Goal: Transaction & Acquisition: Purchase product/service

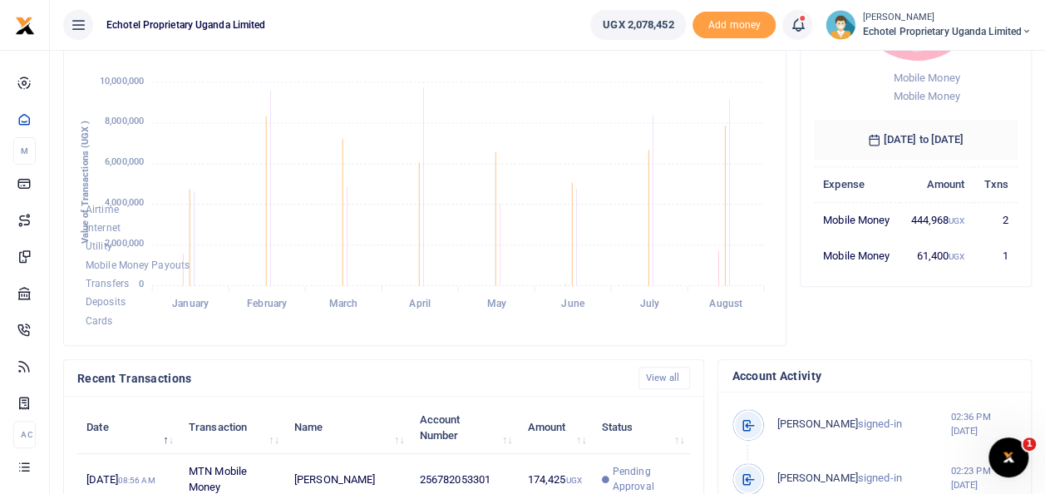
scroll to position [83, 0]
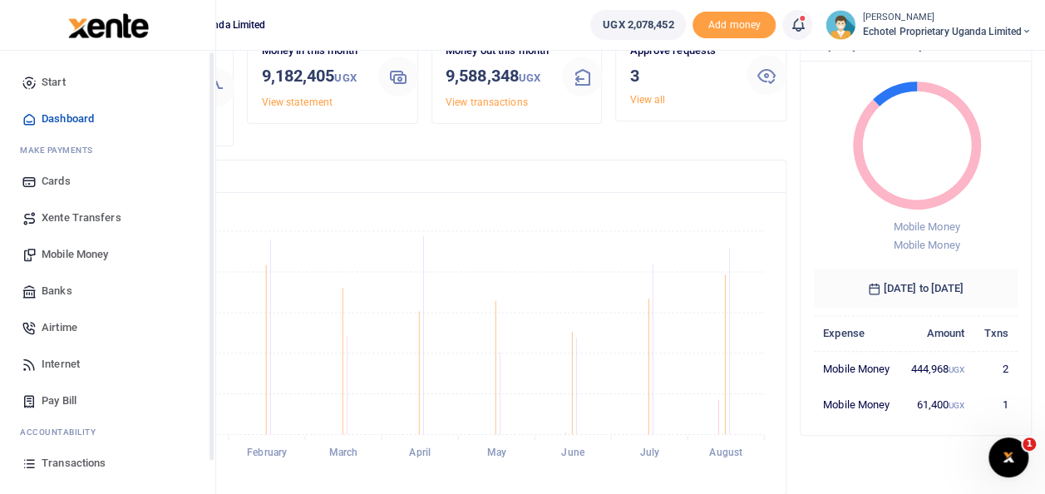
click at [77, 258] on span "Mobile Money" at bounding box center [75, 254] width 66 height 17
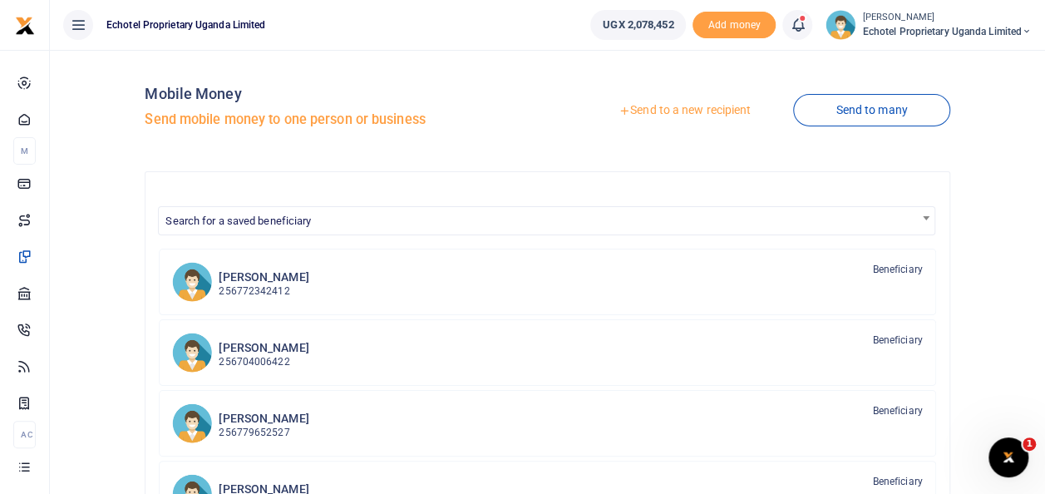
click at [677, 111] on link "Send to a new recipient" at bounding box center [684, 111] width 217 height 30
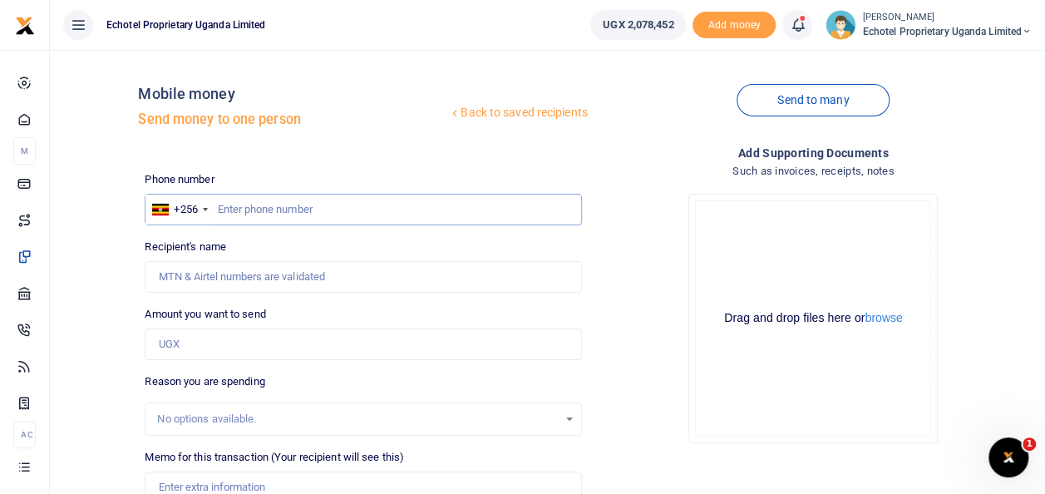
click at [341, 208] on input "text" at bounding box center [363, 210] width 436 height 32
click at [305, 272] on input "Recipient's name" at bounding box center [363, 277] width 436 height 32
click at [603, 151] on h4 "Add supporting Documents" at bounding box center [813, 153] width 436 height 18
click at [241, 207] on input "text" at bounding box center [363, 210] width 436 height 32
click at [236, 276] on input "Recipient's name" at bounding box center [363, 277] width 436 height 32
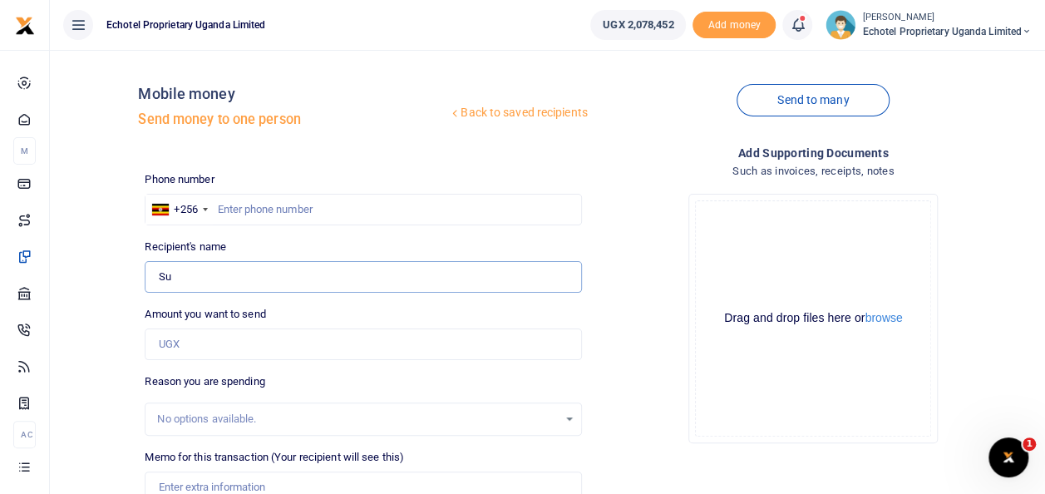
type input "S"
type input "Susan Nafula"
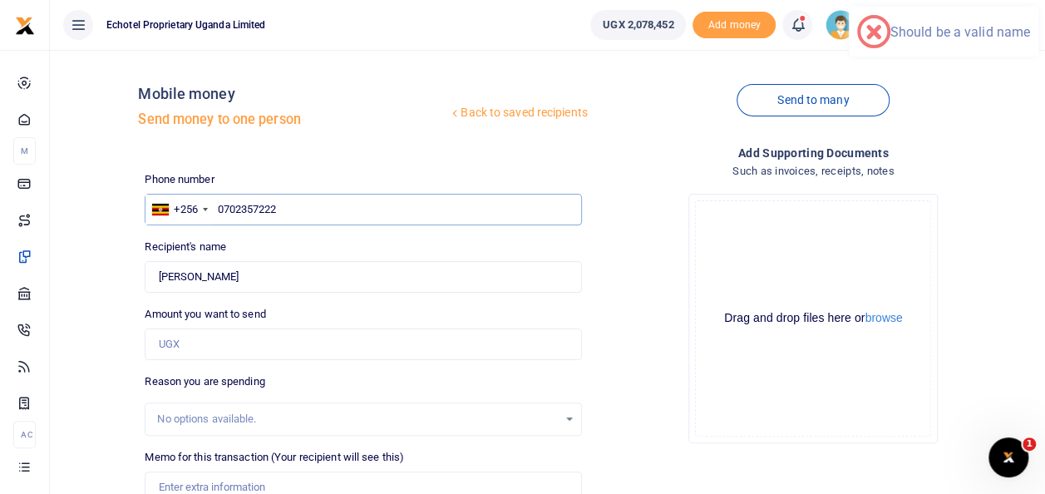
click at [222, 204] on input "0702357222" at bounding box center [363, 210] width 436 height 32
type input "702357222"
click at [190, 342] on input "Amount you want to send" at bounding box center [363, 344] width 436 height 32
click at [204, 346] on input "Amount you want to send" at bounding box center [363, 344] width 436 height 32
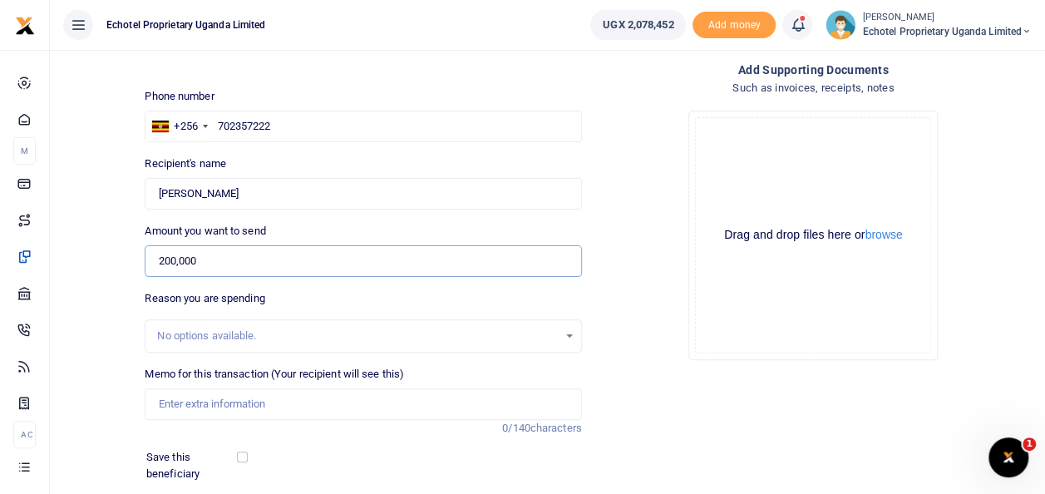
type input "200,000"
click at [181, 400] on input "Memo for this transaction (Your recipient will see this)" at bounding box center [363, 404] width 436 height 32
click at [345, 409] on input "Purchase of bid for I and M and A" at bounding box center [363, 404] width 436 height 32
paste input "Analytical Labaratory"
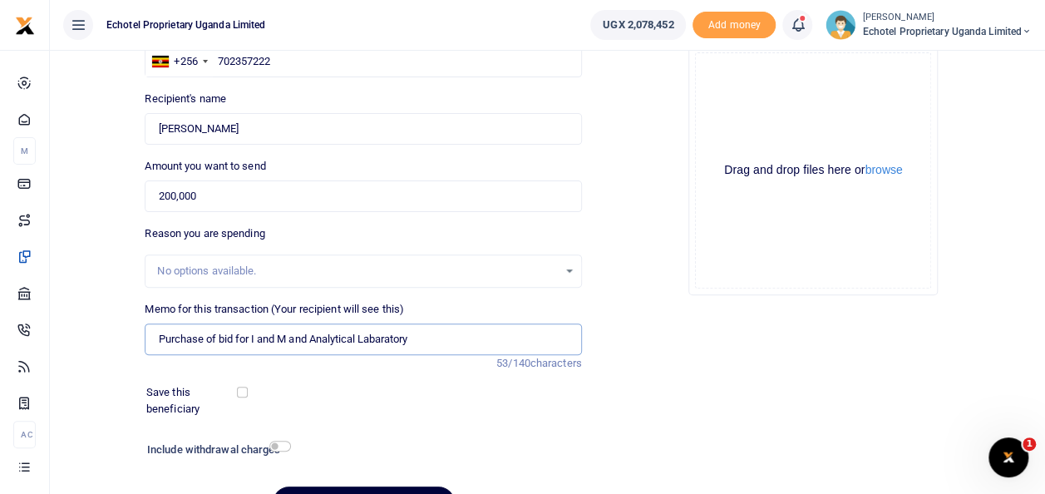
scroll to position [241, 0]
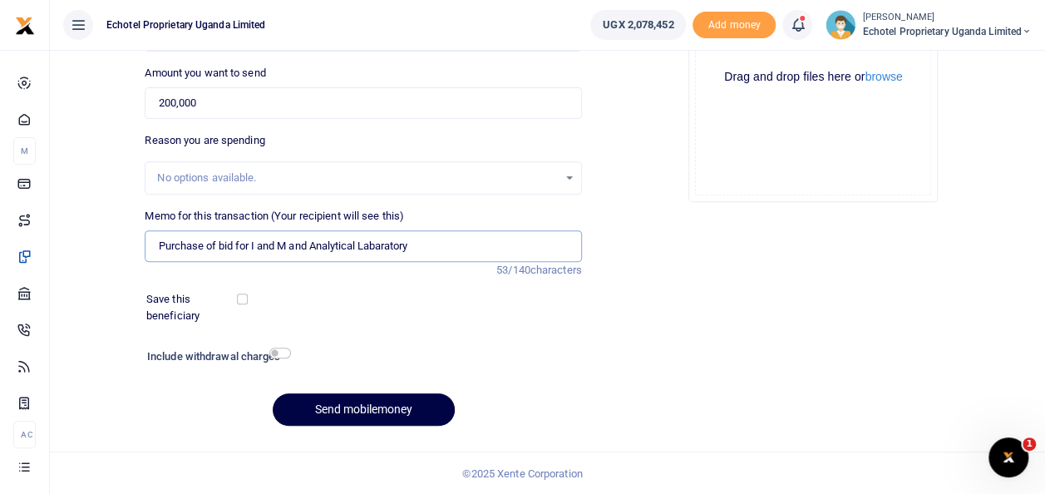
type input "Purchase of bid for I and M and Analytical Labaratory"
click at [276, 349] on input "checkbox" at bounding box center [280, 352] width 22 height 11
checkbox input "true"
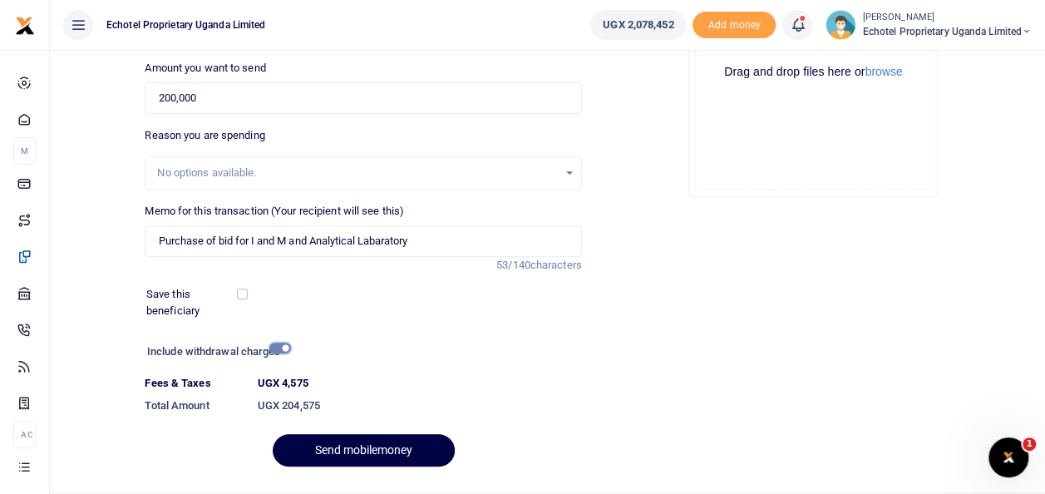
scroll to position [287, 0]
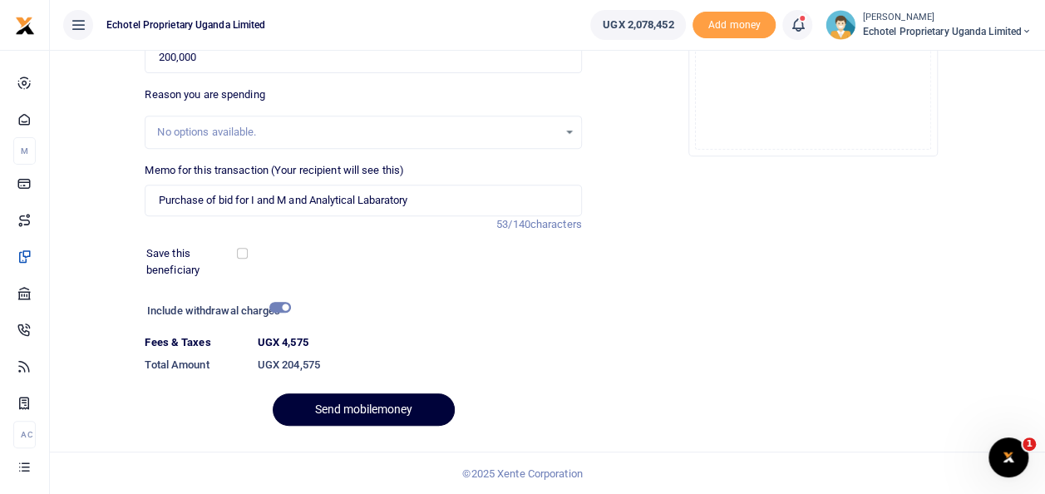
click at [352, 406] on button "Send mobilemoney" at bounding box center [364, 409] width 182 height 32
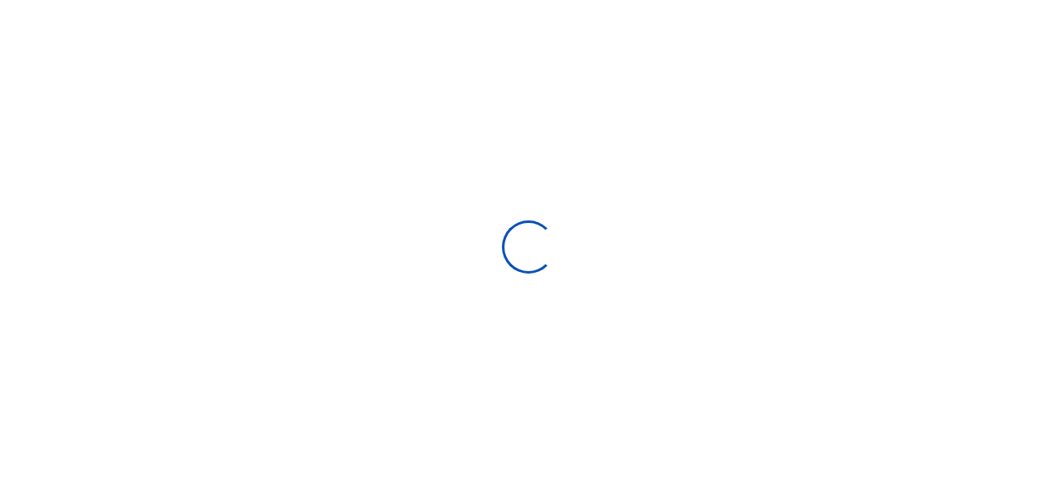
select select
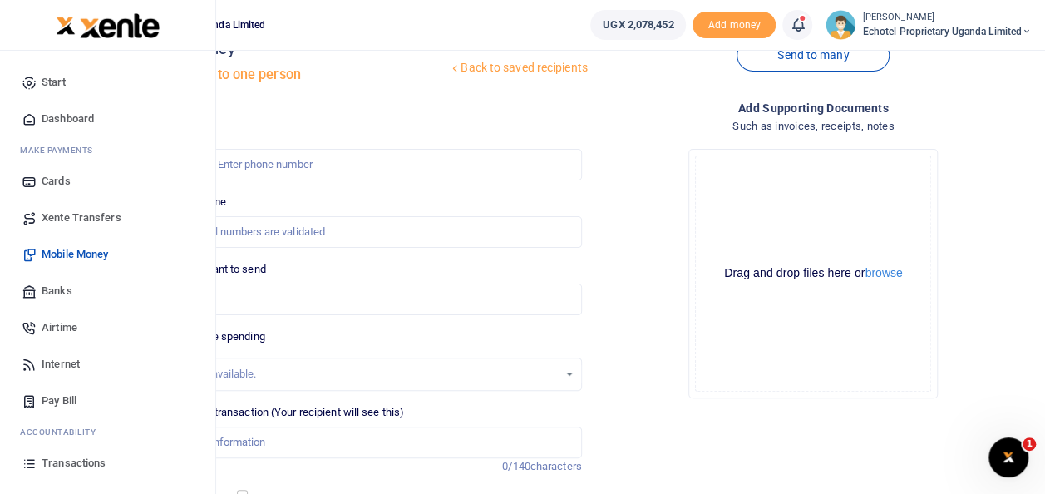
scroll to position [83, 0]
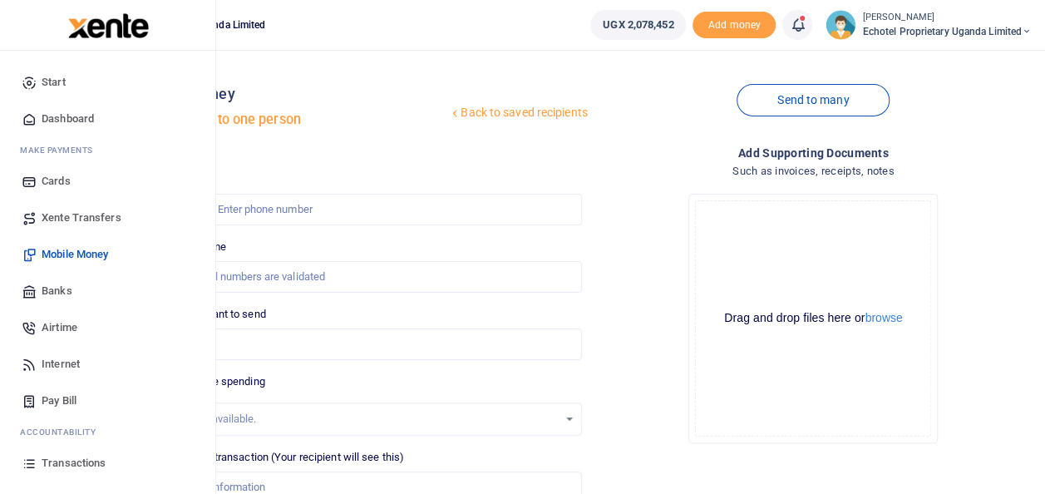
click at [71, 462] on span "Transactions" at bounding box center [74, 463] width 64 height 17
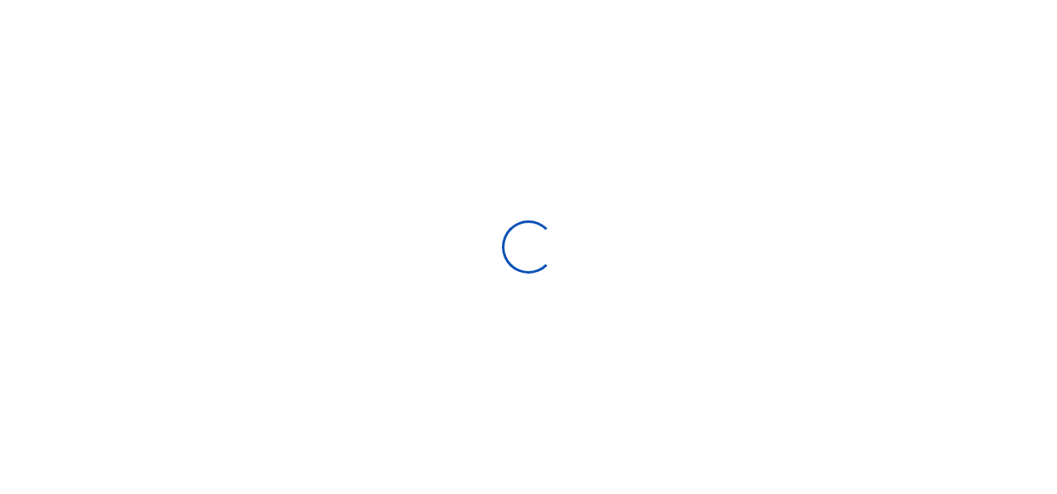
select select
type input "[DATE] - [DATE]"
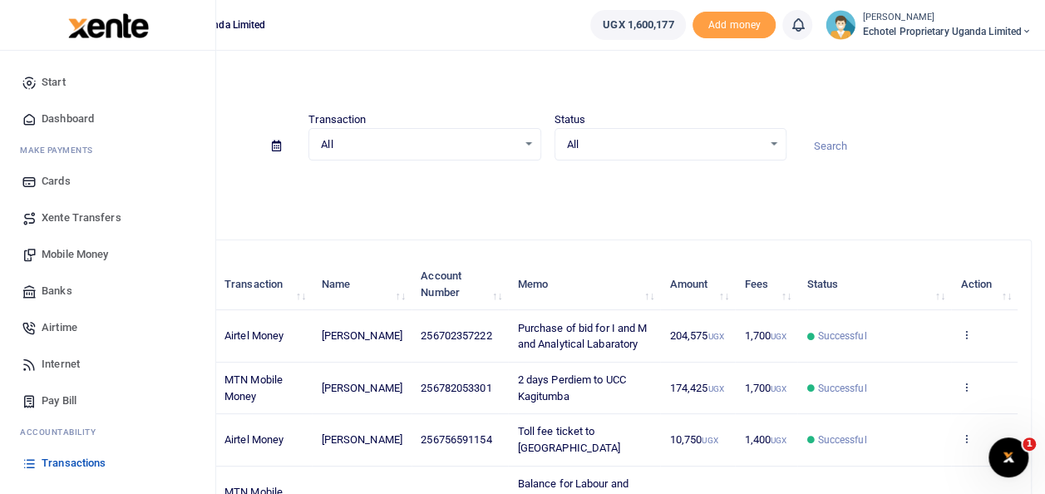
click at [71, 327] on span "Airtime" at bounding box center [60, 327] width 36 height 17
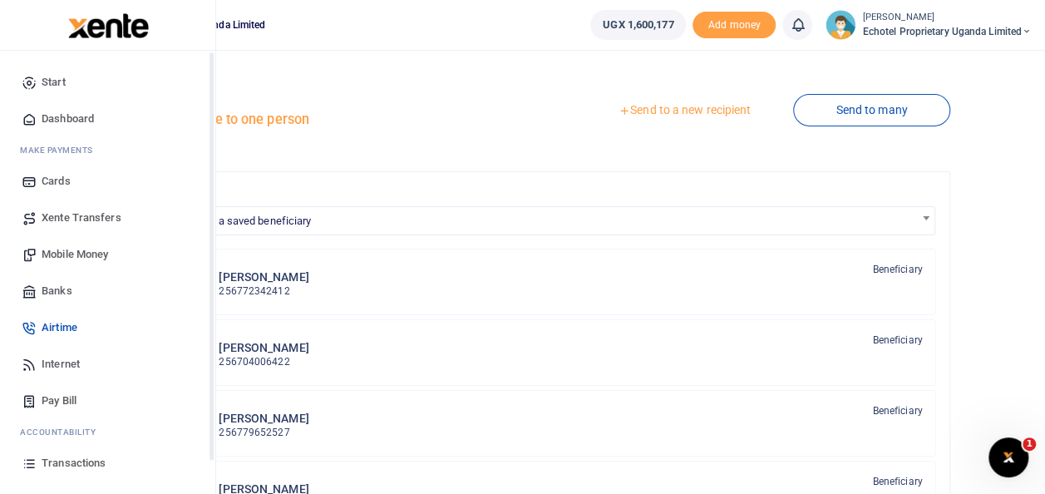
click at [49, 329] on span "Airtime" at bounding box center [60, 327] width 36 height 17
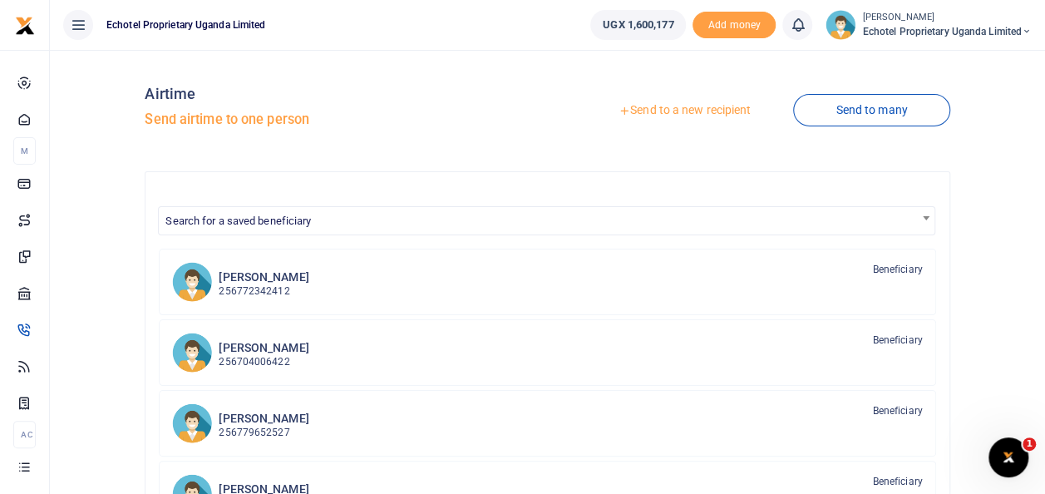
click at [672, 111] on link "Send to a new recipient" at bounding box center [684, 111] width 217 height 30
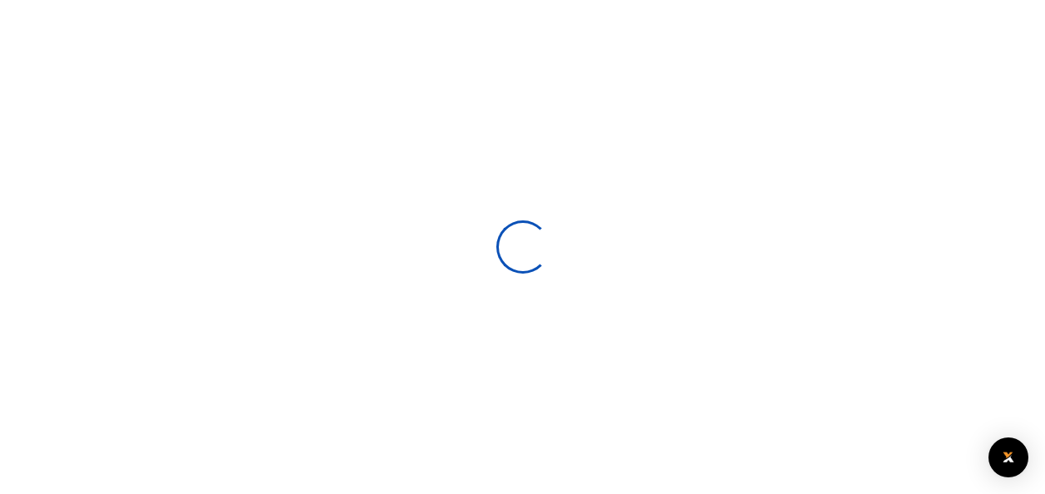
select select
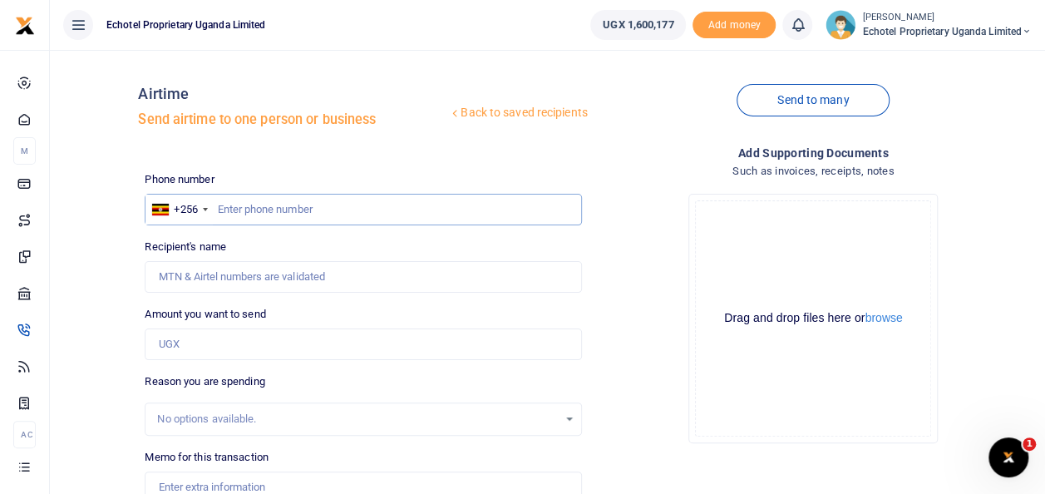
click at [265, 198] on input "text" at bounding box center [363, 210] width 436 height 32
click at [263, 274] on input "Recipient's name" at bounding box center [363, 277] width 436 height 32
click at [488, 165] on div "Back to saved recipients Airtime Send airtime to one person or business Send to…" at bounding box center [588, 344] width 900 height 562
click at [295, 207] on input "text" at bounding box center [363, 210] width 436 height 32
click at [256, 204] on input "text" at bounding box center [363, 210] width 436 height 32
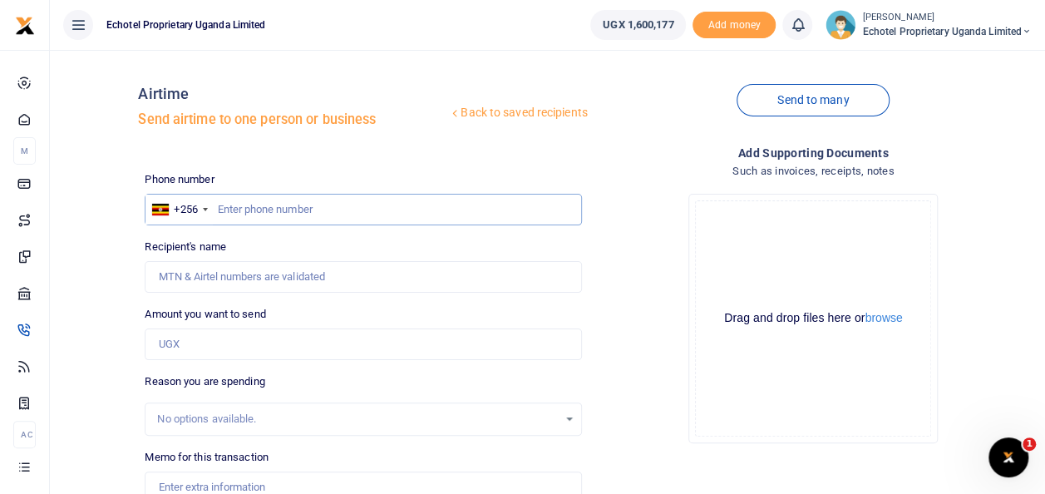
click at [256, 204] on input "text" at bounding box center [363, 210] width 436 height 32
click at [230, 276] on input "Recipient's name" at bounding box center [363, 277] width 436 height 32
click at [519, 211] on input "text" at bounding box center [363, 210] width 436 height 32
click at [277, 206] on input "text" at bounding box center [363, 210] width 436 height 32
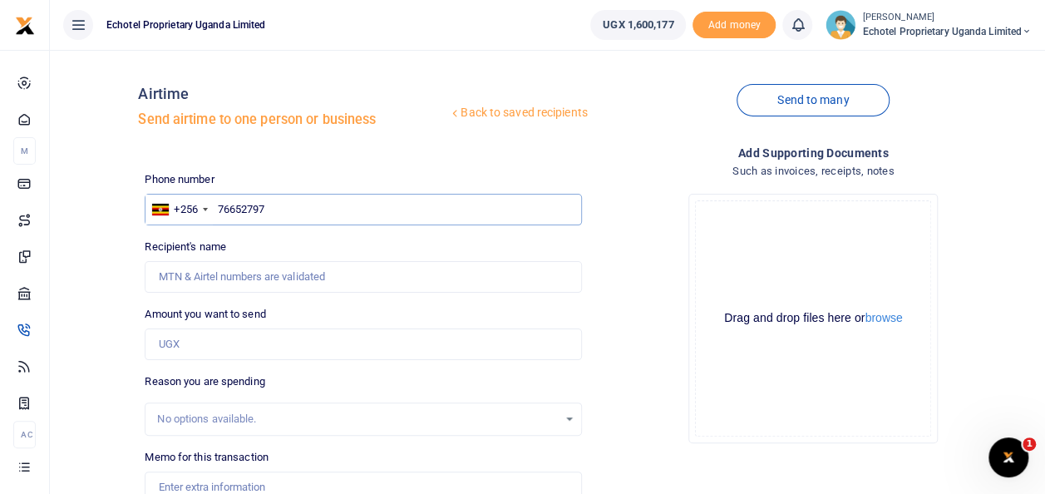
type input "766527976"
type input "Echotel Proprietary Uganda Limited Echotel Proprietary Uganda Limited"
type input "766527976"
click at [185, 342] on input "Amount you want to send" at bounding box center [363, 344] width 436 height 32
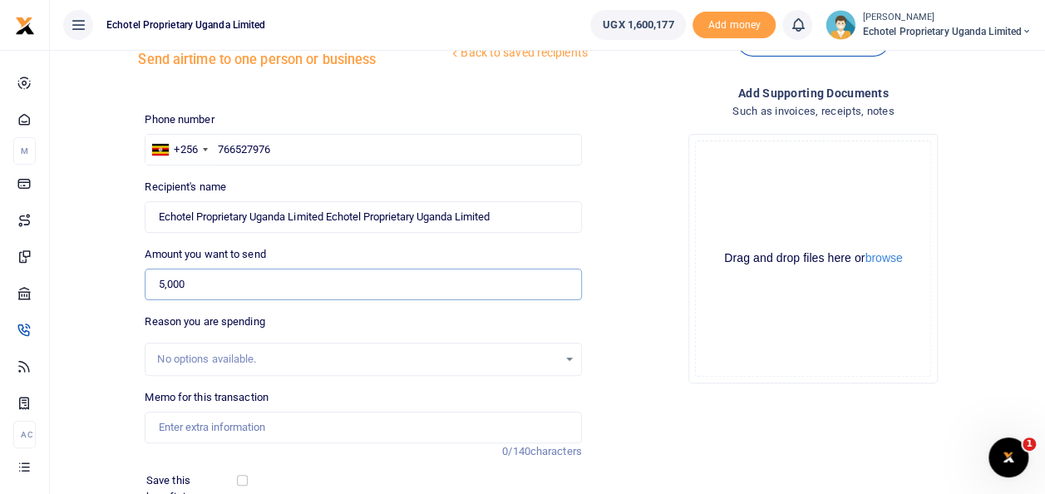
scroll to position [83, 0]
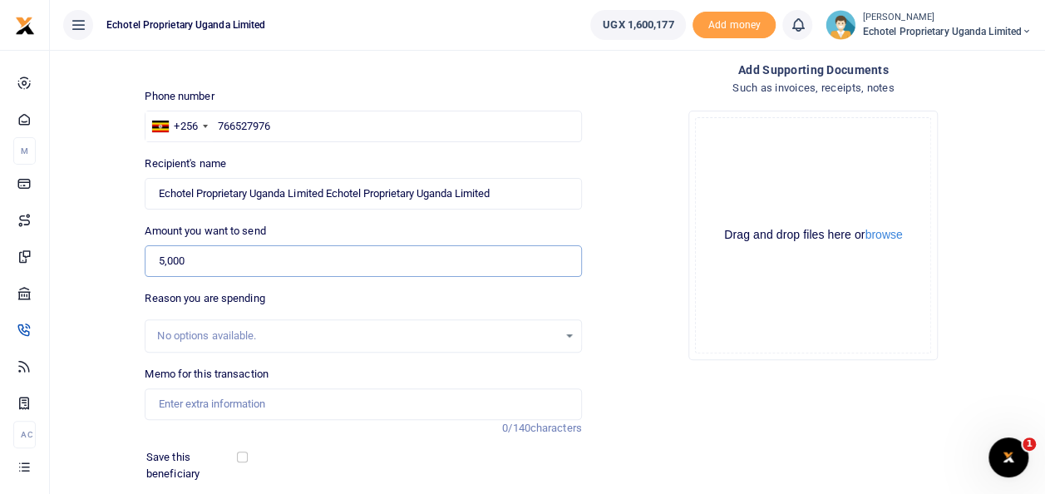
type input "5,000"
click at [209, 399] on input "Memo for this transaction" at bounding box center [363, 404] width 436 height 32
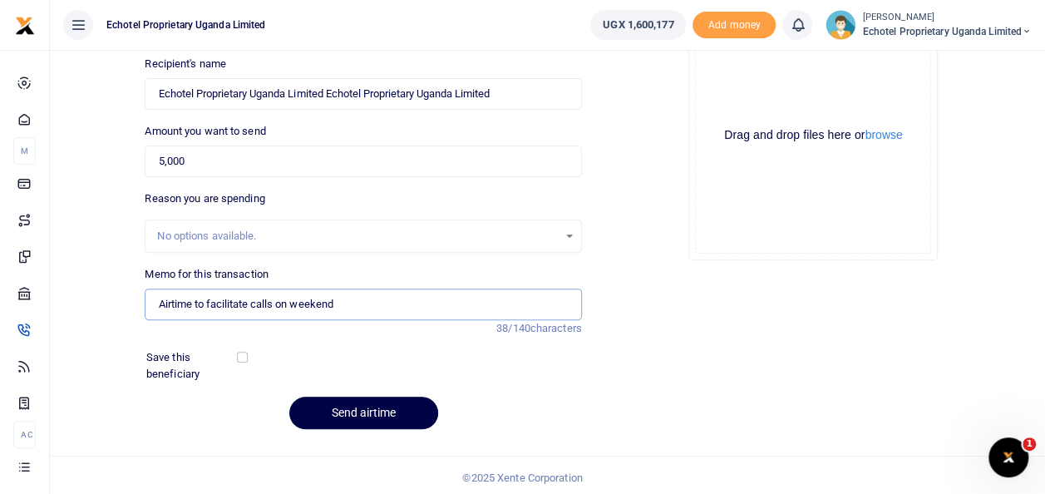
scroll to position [186, 0]
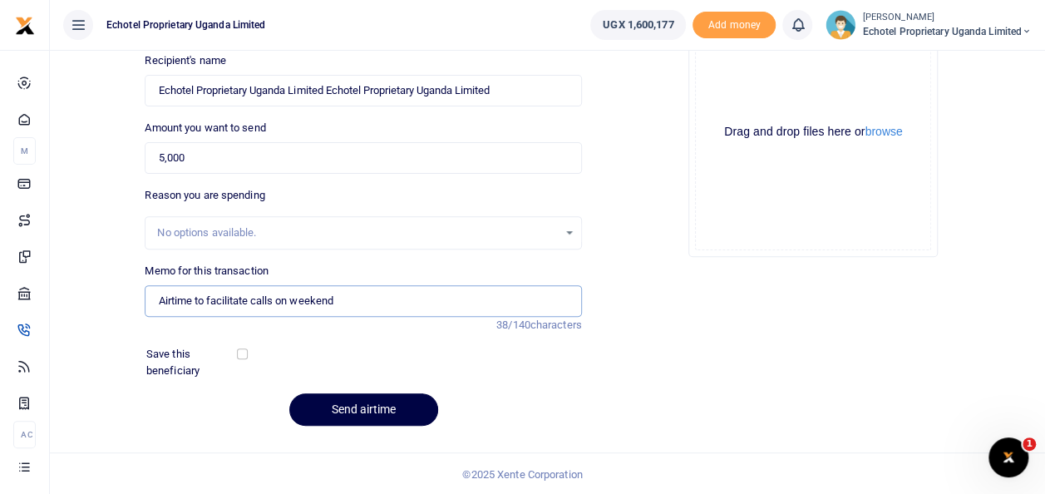
type input "Airtime to facilitate calls on weekend"
click at [240, 352] on input "checkbox" at bounding box center [242, 353] width 11 height 11
checkbox input "true"
click at [347, 412] on button "Send airtime" at bounding box center [363, 409] width 149 height 32
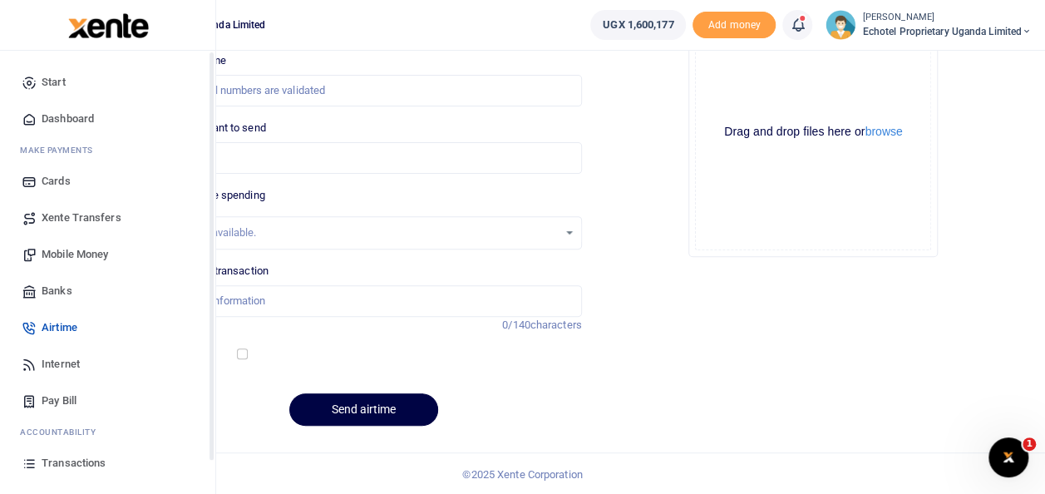
click at [68, 459] on span "Transactions" at bounding box center [74, 463] width 64 height 17
